Goal: Check status: Check status

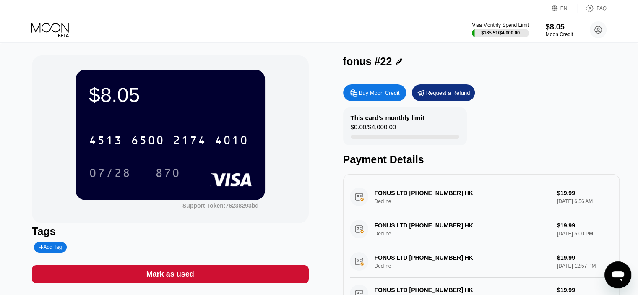
click at [401, 64] on icon at bounding box center [399, 61] width 6 height 6
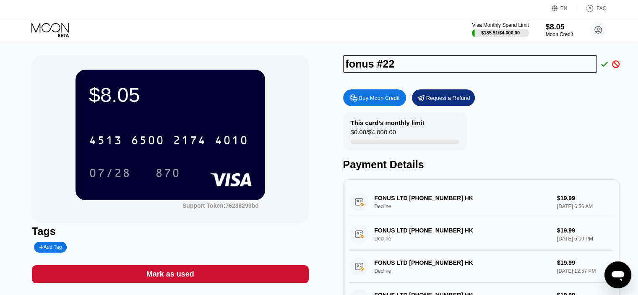
drag, startPoint x: 401, startPoint y: 65, endPoint x: 328, endPoint y: 60, distance: 74.0
click at [328, 60] on div "$8.05 4513 6500 2174 4010 07/28 870 Support Token: 76238293bd Tags Add Tag Mark…" at bounding box center [319, 190] width 574 height 271
click at [404, 69] on input "fonus #22" at bounding box center [470, 63] width 254 height 17
click at [461, 66] on input "fonus #22 transpola opndial" at bounding box center [470, 63] width 254 height 17
type input "fonus #22 transpola opn dial"
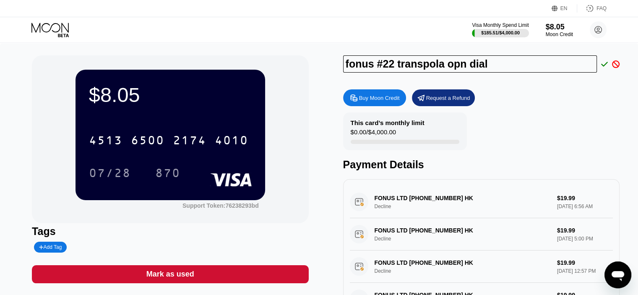
click at [606, 66] on icon at bounding box center [604, 64] width 7 height 8
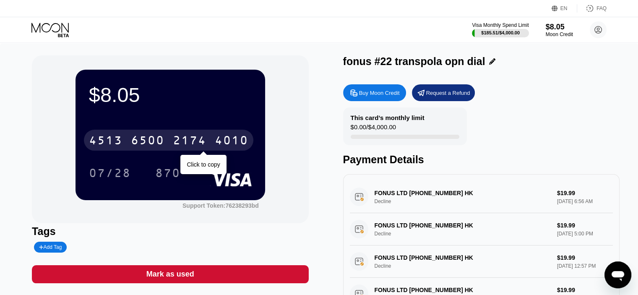
click at [222, 134] on div "[CREDIT_CARD_NUMBER]" at bounding box center [168, 140] width 169 height 21
